Goal: Task Accomplishment & Management: Complete application form

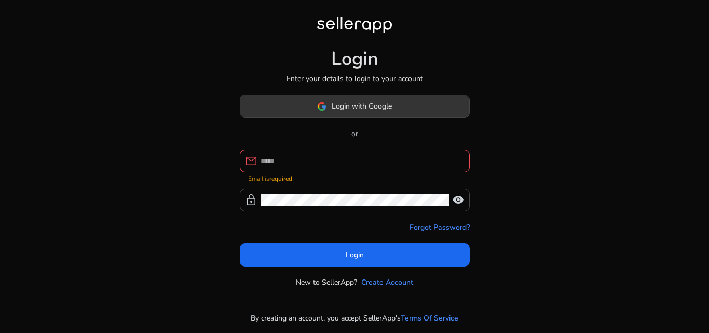
click at [290, 104] on span at bounding box center [354, 106] width 229 height 25
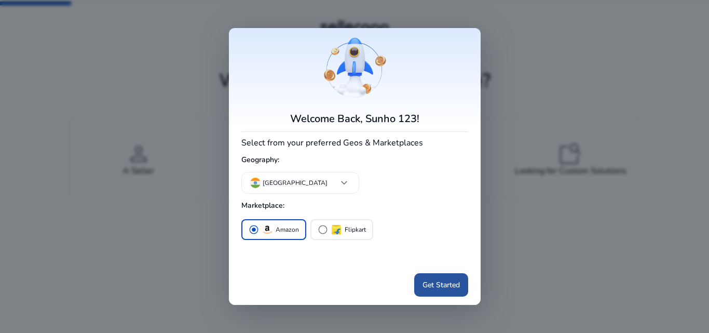
click at [440, 285] on span "Get Started" at bounding box center [441, 284] width 37 height 11
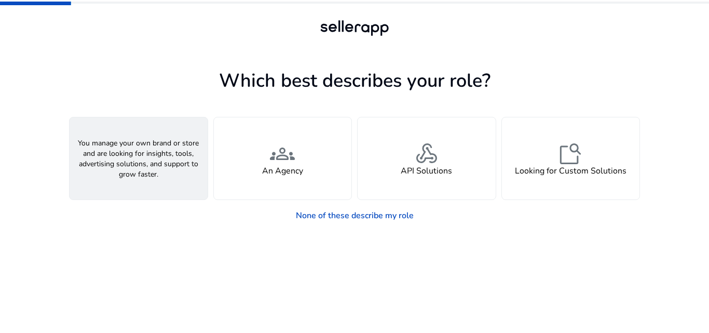
click at [170, 177] on div "person A Seller" at bounding box center [139, 158] width 138 height 82
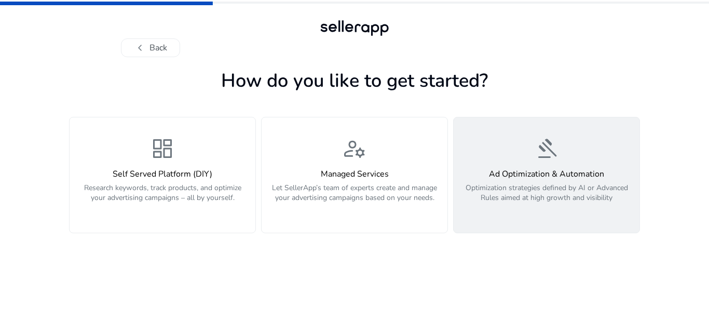
click at [503, 179] on h4 "Ad Optimization & Automation" at bounding box center [546, 174] width 173 height 10
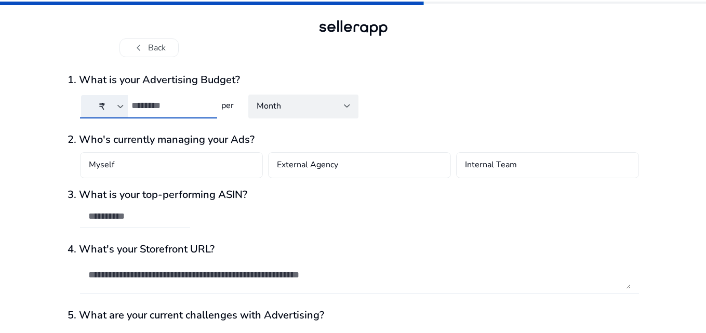
click at [144, 106] on input "number" at bounding box center [169, 105] width 77 height 11
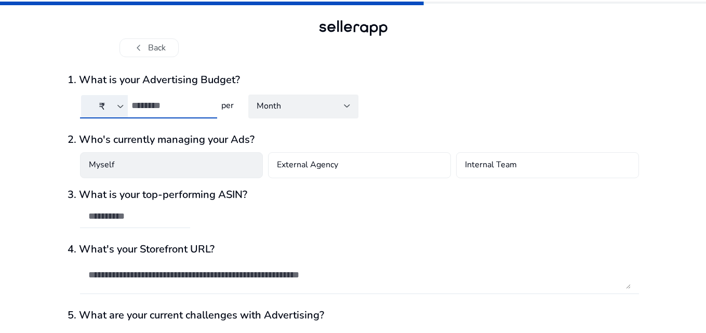
type input "**"
click at [174, 164] on div "Myself" at bounding box center [171, 165] width 183 height 26
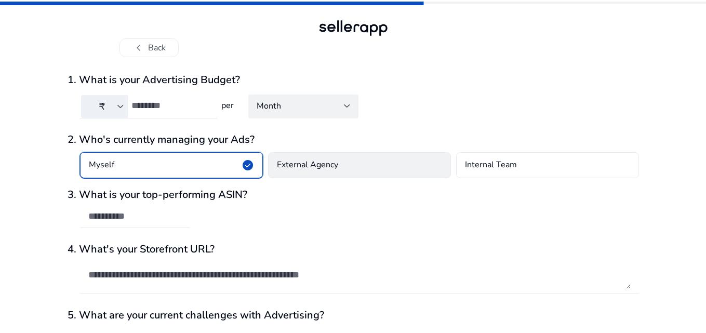
click at [302, 168] on h4 "External Agency" at bounding box center [307, 165] width 61 height 12
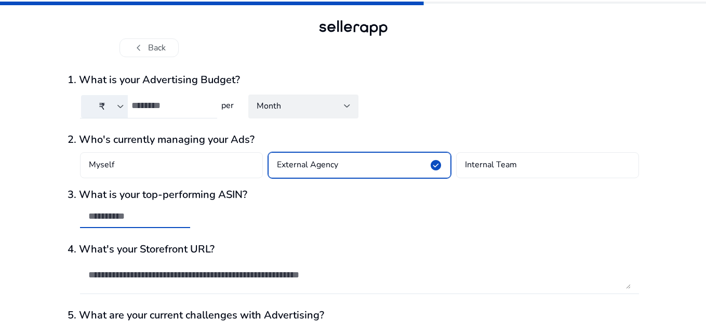
click at [155, 219] on input "text" at bounding box center [134, 215] width 93 height 11
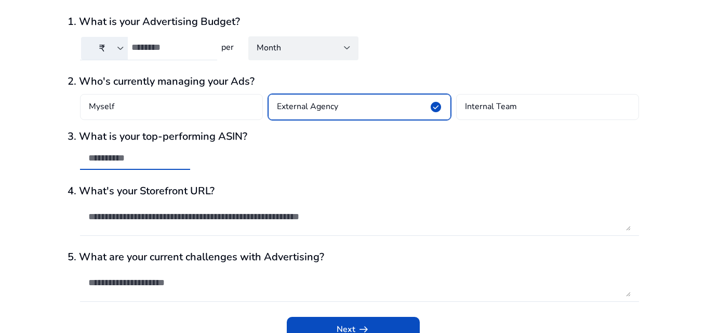
scroll to position [73, 0]
